Goal: Navigation & Orientation: Find specific page/section

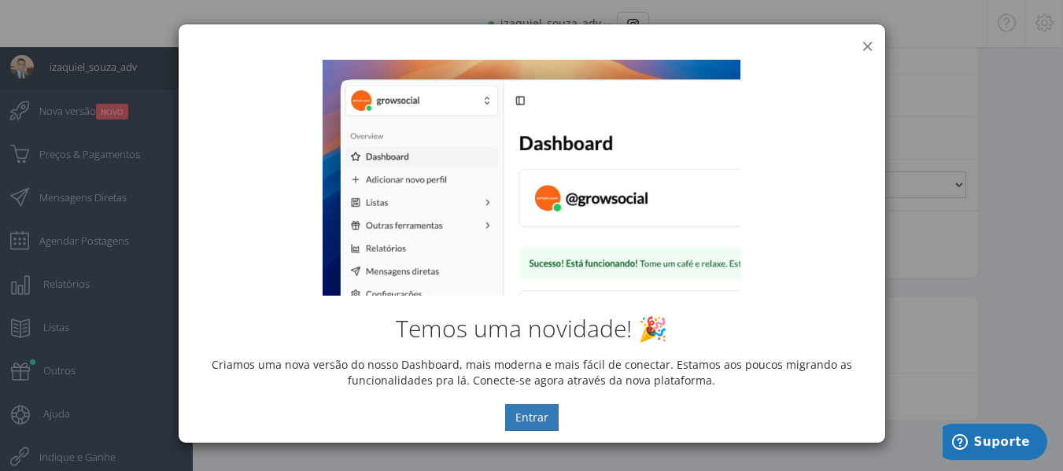
click at [862, 43] on button "×" at bounding box center [868, 45] width 12 height 21
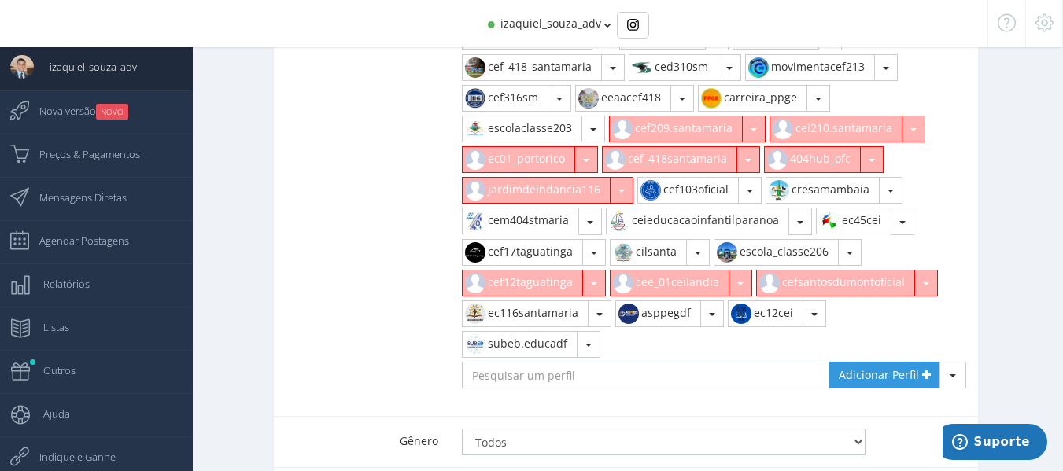
scroll to position [1269, 0]
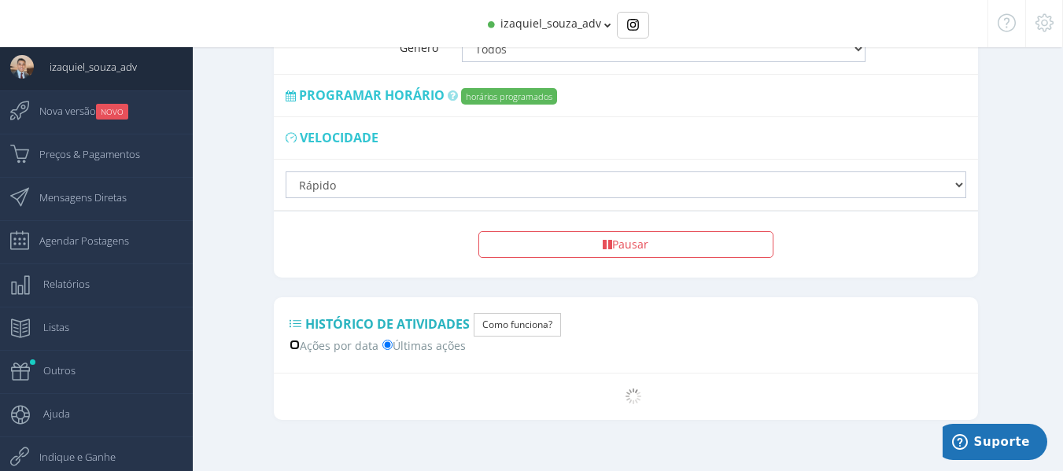
click at [294, 340] on input "Ações por data" at bounding box center [295, 345] width 10 height 10
radio input "true"
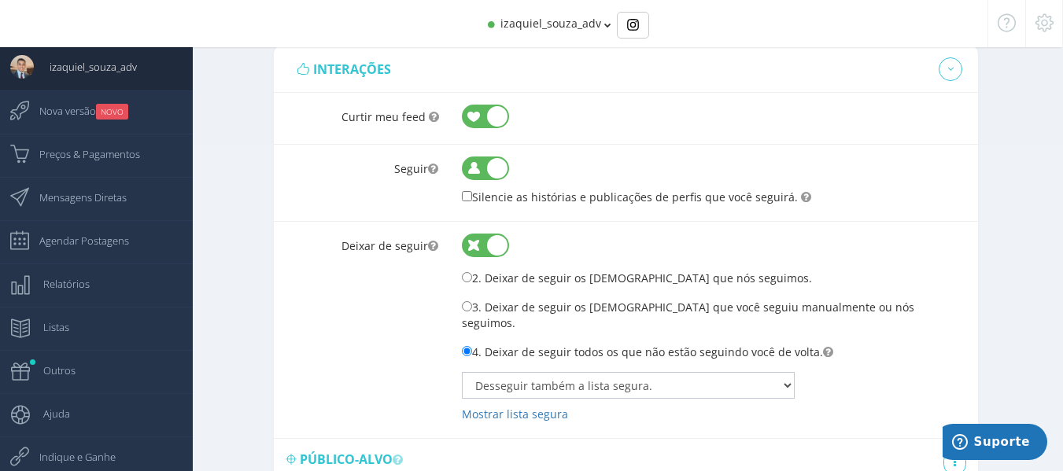
scroll to position [324, 0]
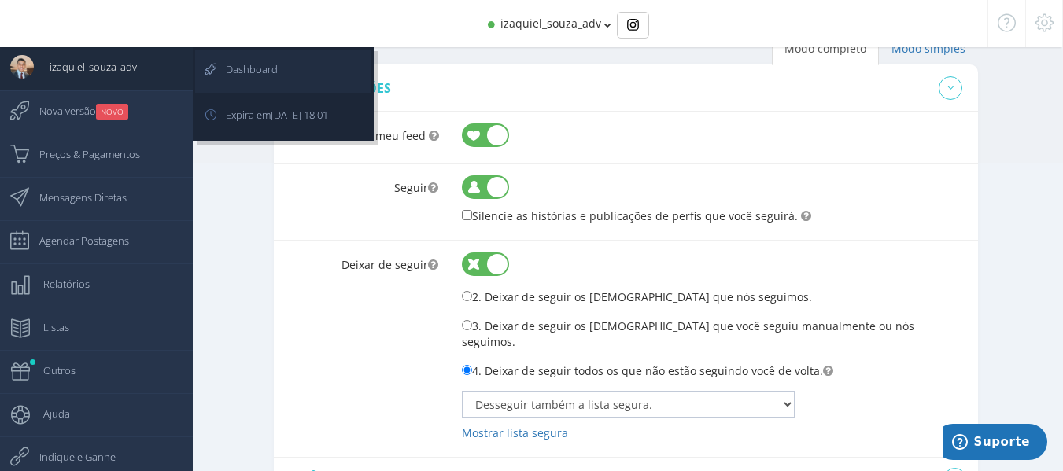
click at [266, 79] on span "Dashboard" at bounding box center [244, 69] width 68 height 39
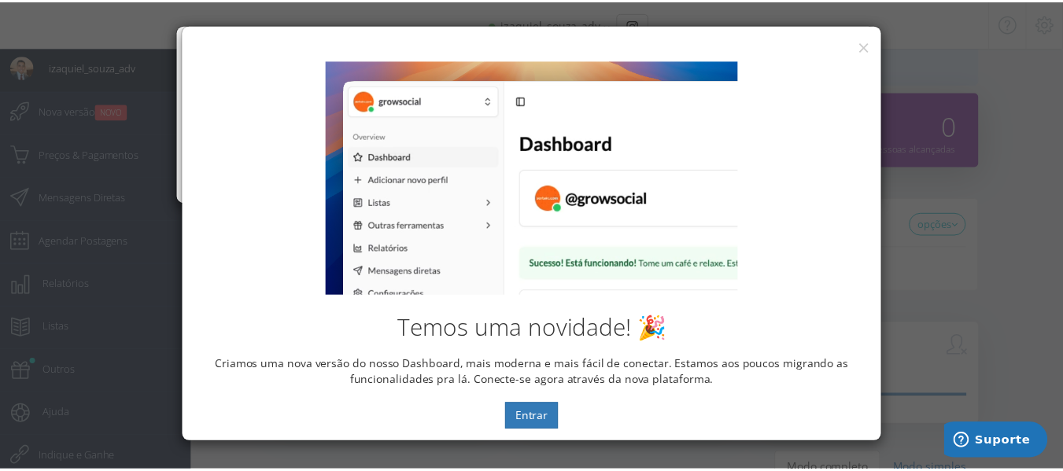
scroll to position [0, 0]
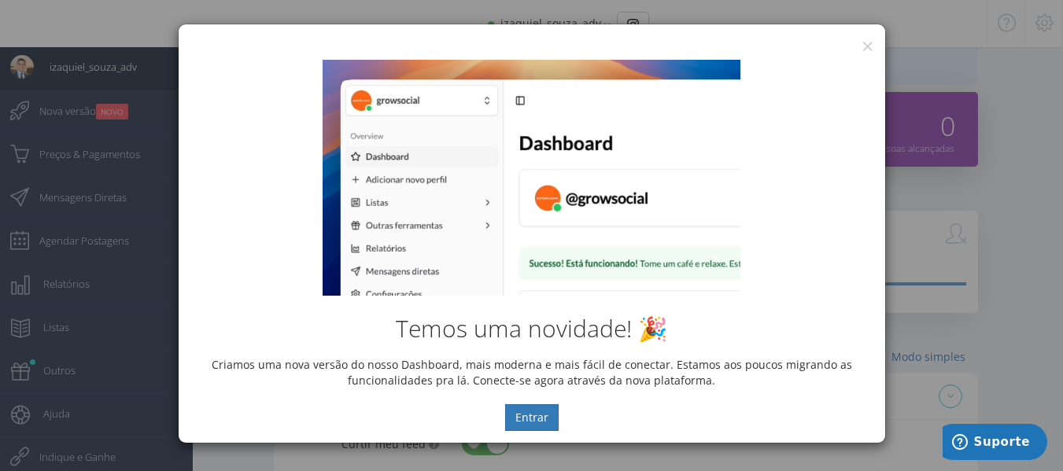
drag, startPoint x: 870, startPoint y: 50, endPoint x: 841, endPoint y: 45, distance: 29.5
click at [868, 50] on div "Temos uma novidade! 🎉 Criamos uma nova versão do nosso Dashboard, mais moderna …" at bounding box center [532, 245] width 707 height 395
drag, startPoint x: 867, startPoint y: 46, endPoint x: 859, endPoint y: 46, distance: 8.7
click at [867, 46] on button "×" at bounding box center [868, 45] width 12 height 21
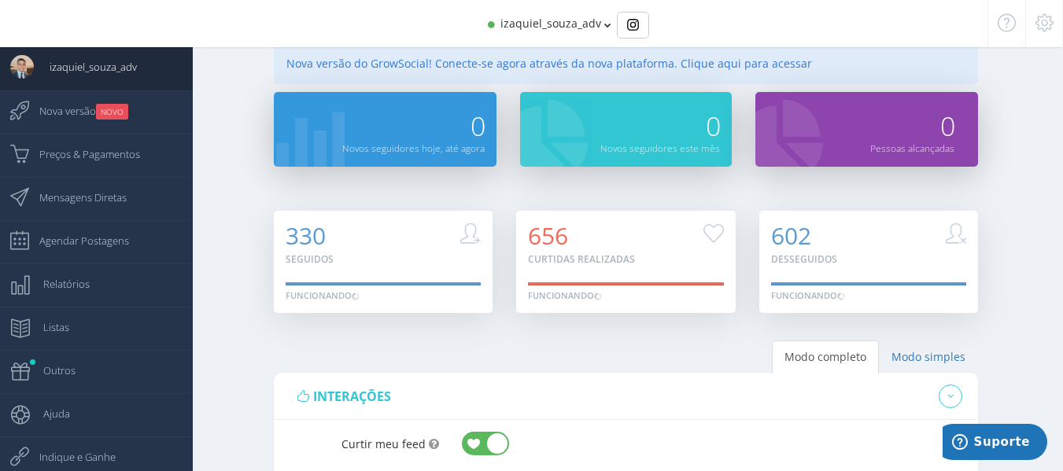
click at [605, 27] on icon at bounding box center [608, 25] width 7 height 11
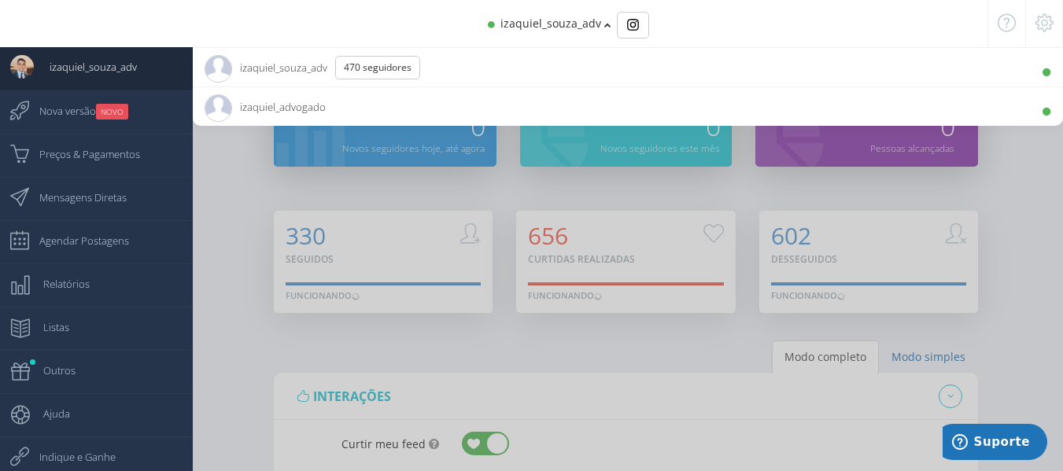
click at [605, 27] on icon at bounding box center [608, 25] width 7 height 11
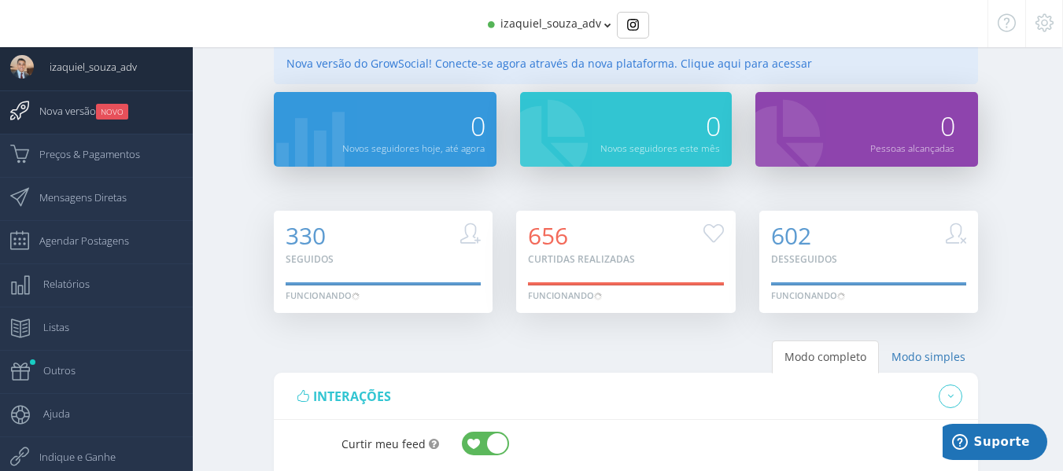
click at [112, 110] on small "NOVO" at bounding box center [112, 112] width 32 height 16
